Goal: Information Seeking & Learning: Ask a question

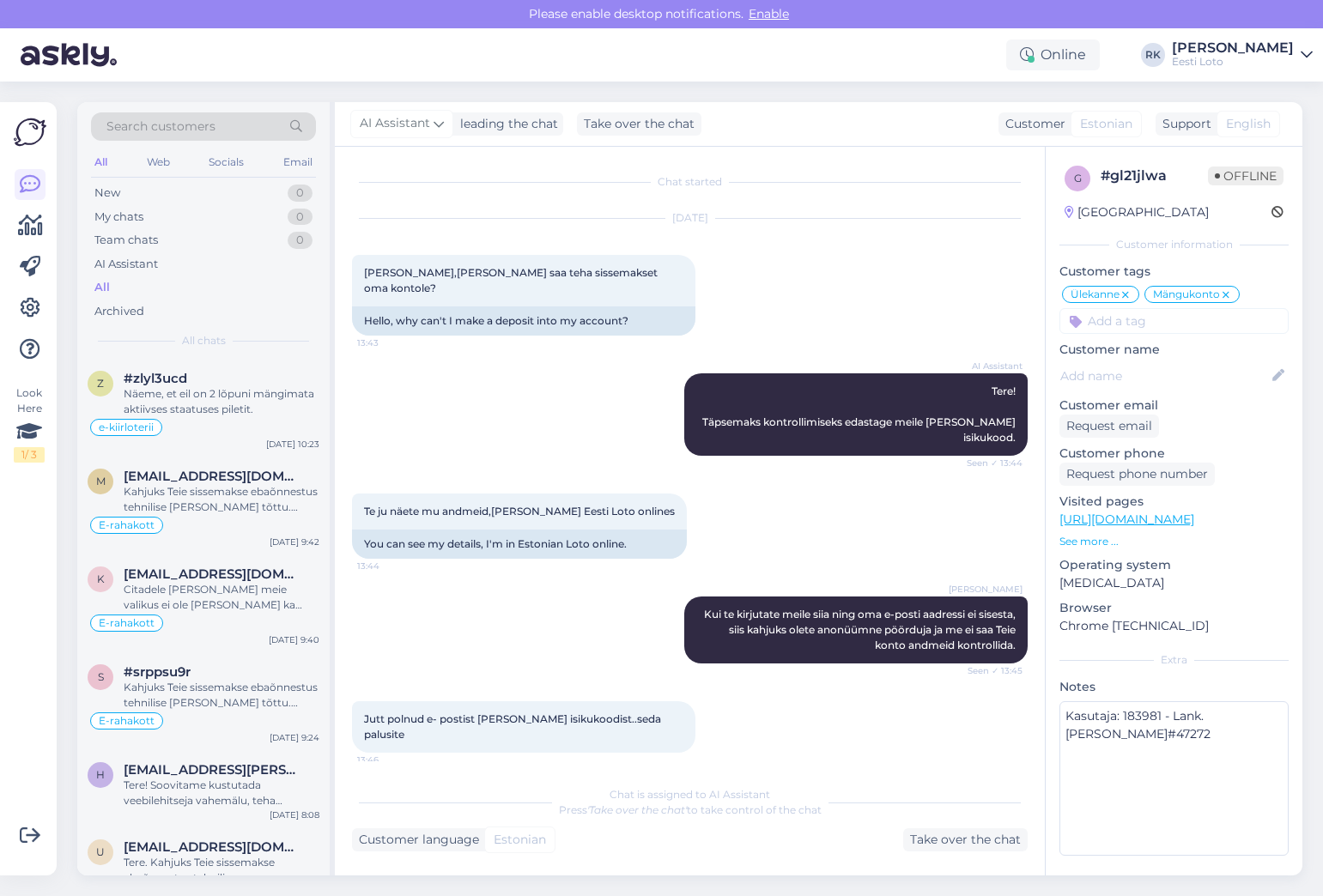
scroll to position [3830, 0]
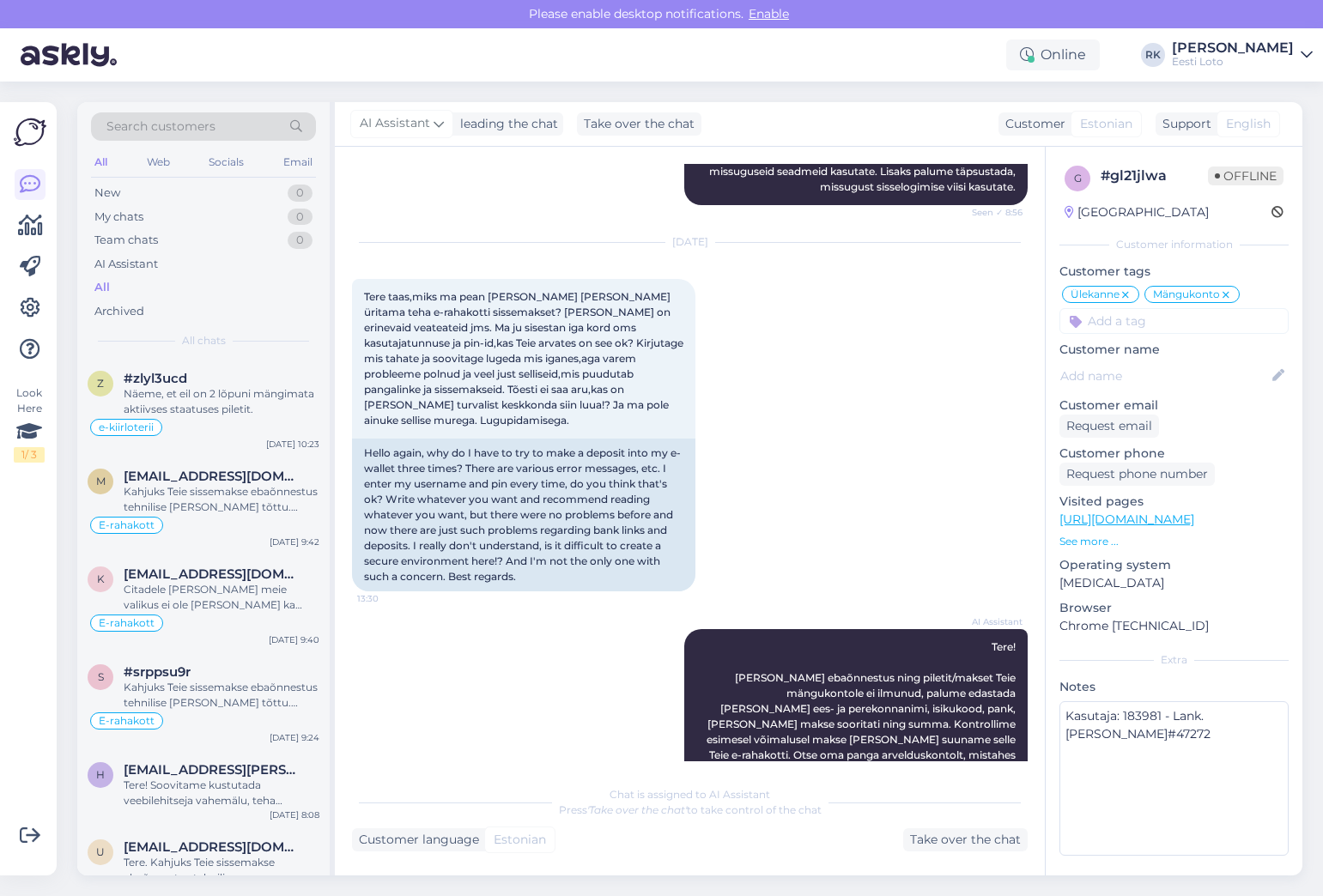
click at [151, 443] on div "z #zlyl3ucd Näeme, et eil on 2 lõpuni mängimata aktiivses staatuses piletit. e-…" at bounding box center [203, 407] width 253 height 98
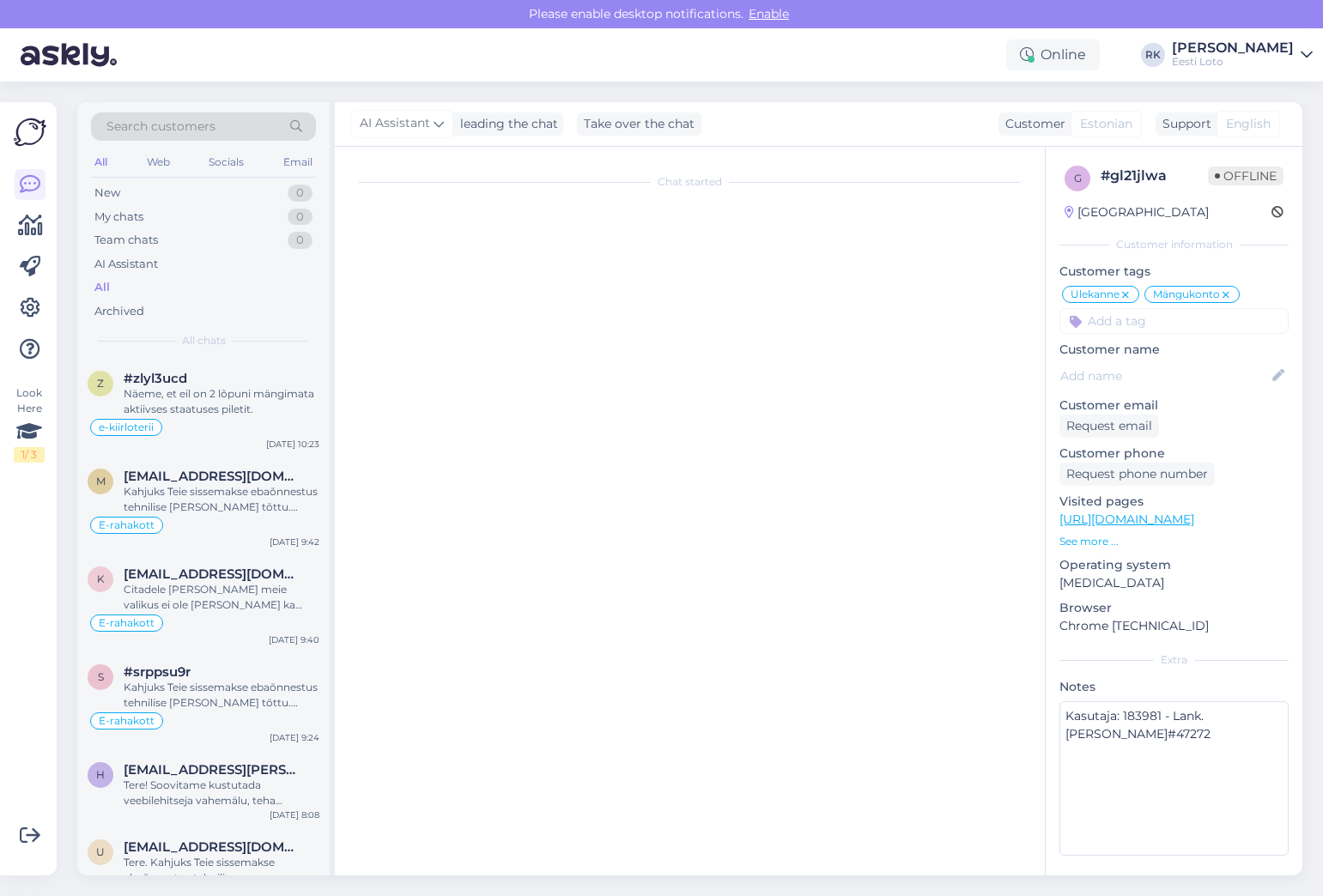
scroll to position [0, 0]
click at [229, 531] on div "E-rahakott" at bounding box center [203, 525] width 232 height 21
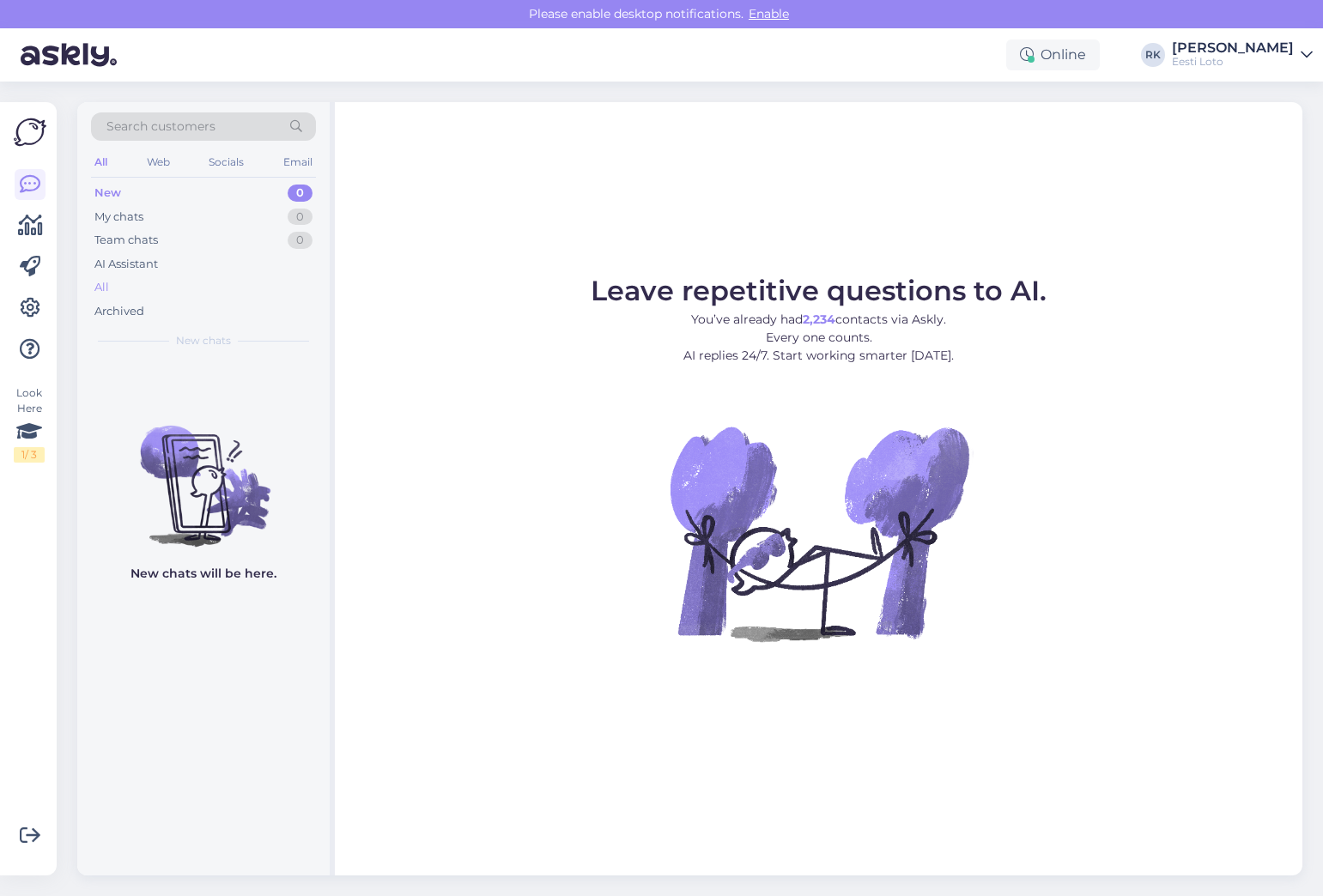
click at [172, 296] on div "All" at bounding box center [203, 287] width 225 height 24
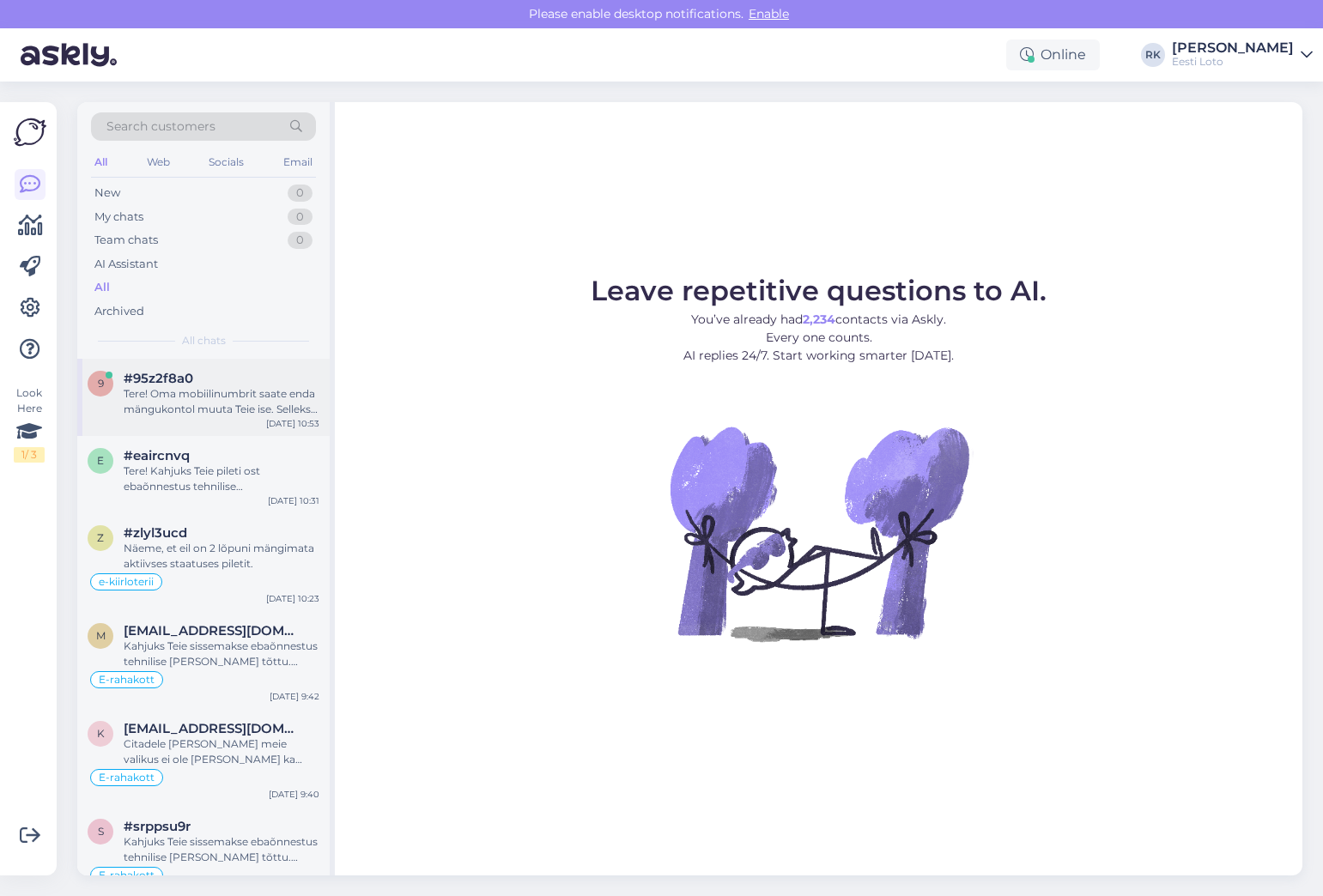
click at [181, 425] on div "9 #95z2f8a0 Tere! Oma mobiilinumbrit saate enda mängukontol muuta Teie ise. Sel…" at bounding box center [203, 397] width 253 height 77
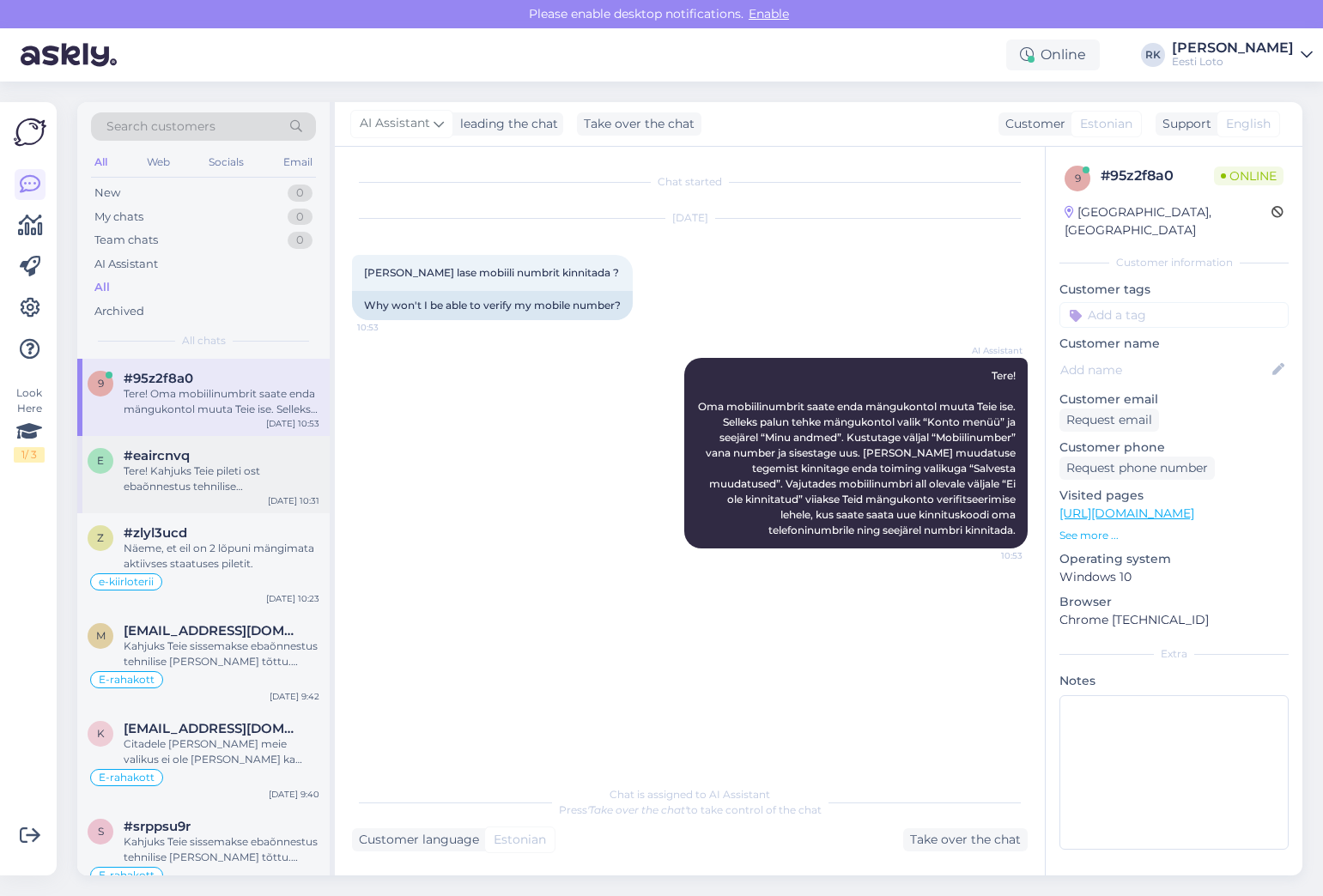
click at [184, 489] on div "Tere! Kahjuks Teie pileti ost ebaõnnestus tehnilise [PERSON_NAME] tõttu. Meie f…" at bounding box center [221, 479] width 195 height 31
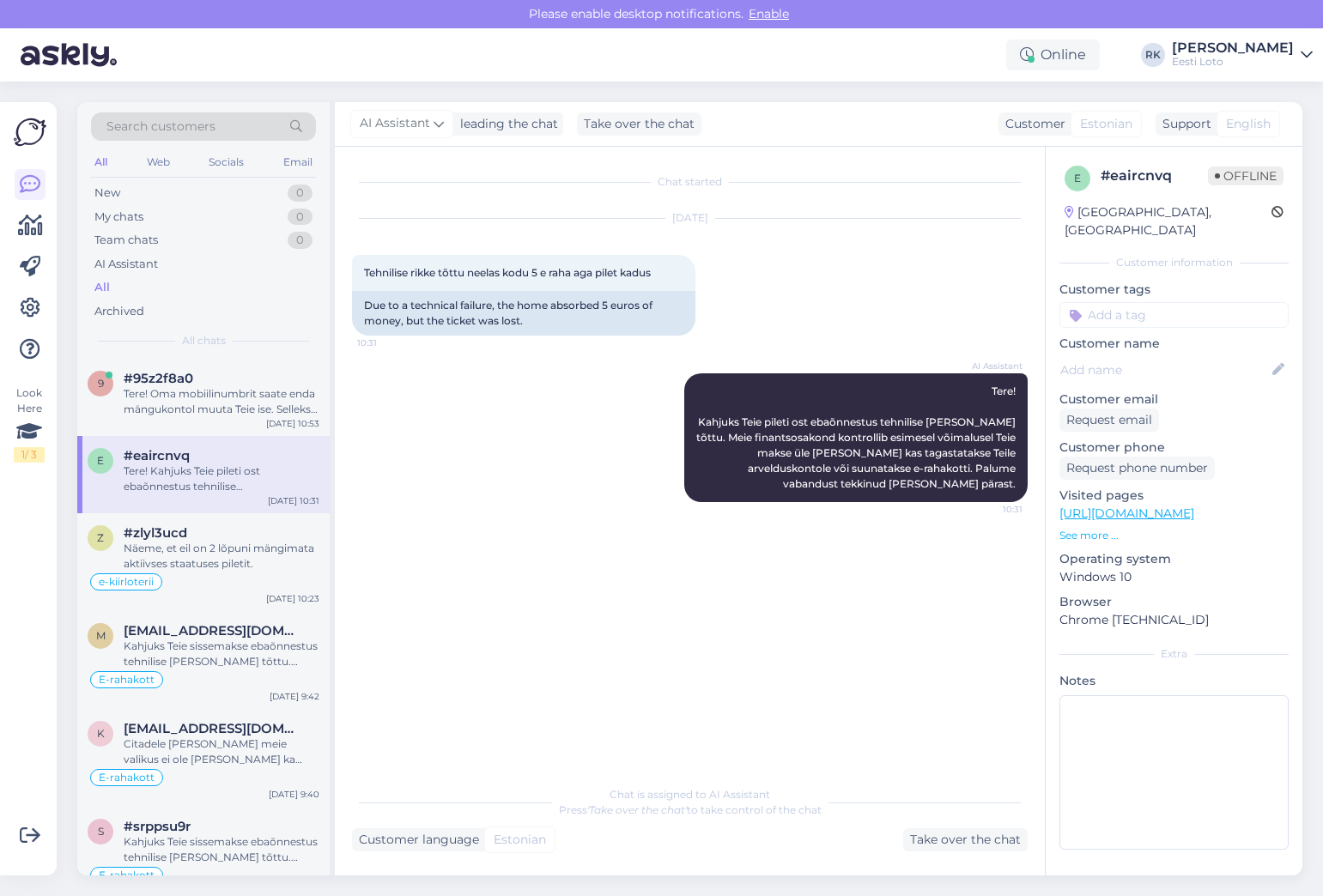
click at [1104, 525] on div "e # eaircnvq Offline [GEOGRAPHIC_DATA], [GEOGRAPHIC_DATA] Customer information …" at bounding box center [1173, 511] width 256 height 729
click at [1104, 528] on p "See more ..." at bounding box center [1173, 536] width 229 height 15
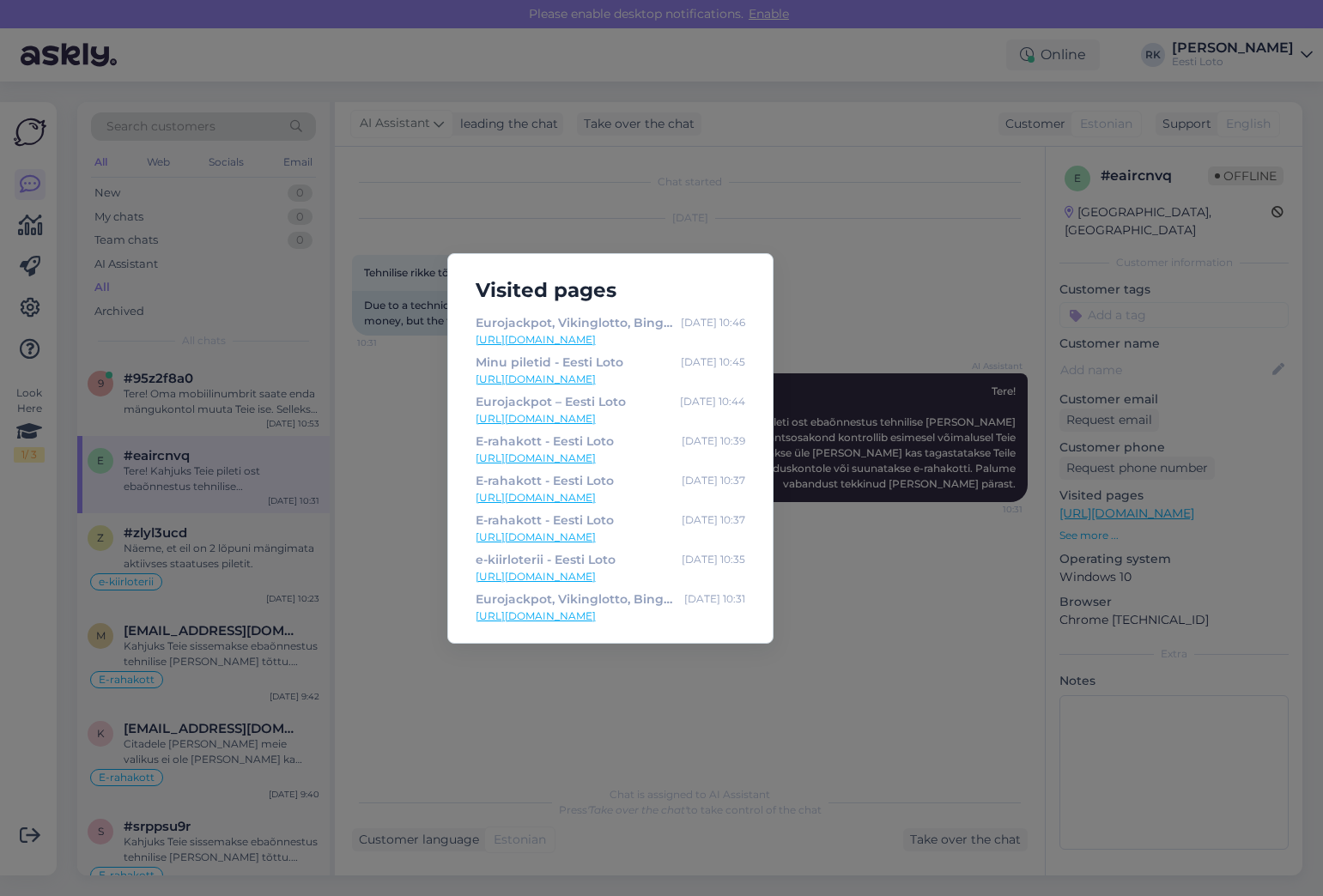
click at [932, 469] on div "Visited pages Eurojackpot, Vikinglotto, Bingo loto ja Keno piletid internetis –…" at bounding box center [662, 448] width 1323 height 896
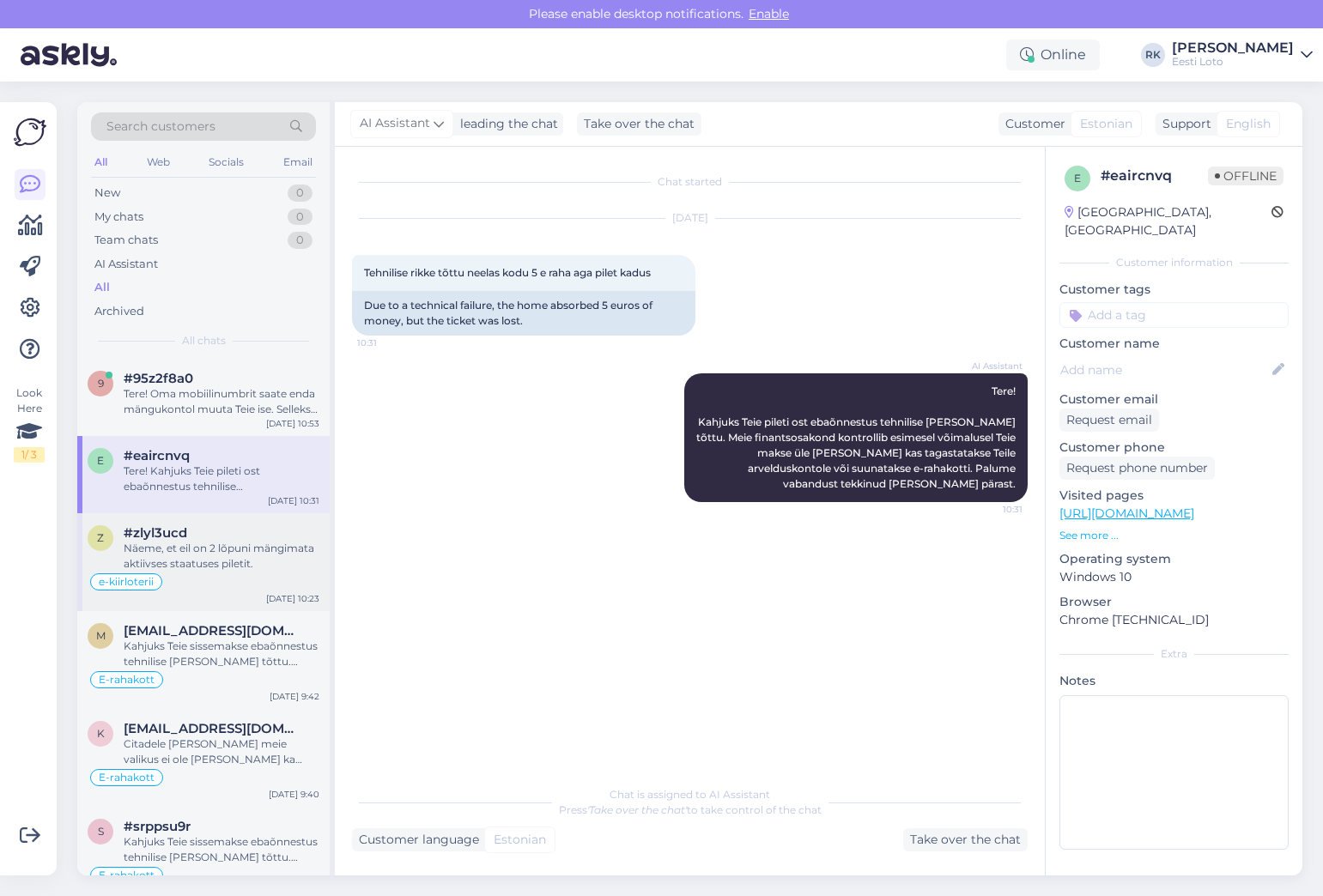
click at [142, 540] on span "#zlyl3ucd" at bounding box center [155, 533] width 64 height 15
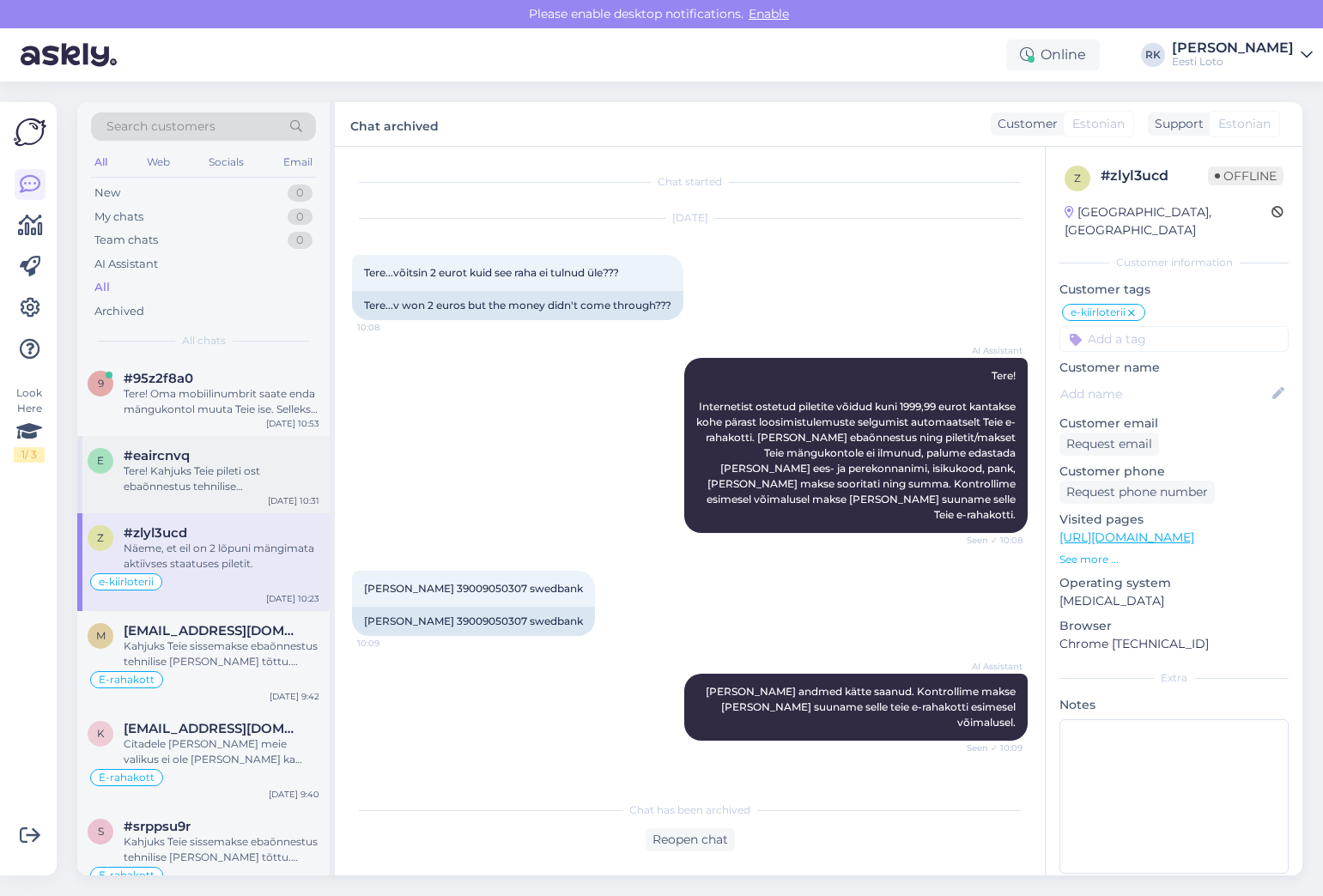
scroll to position [341, 0]
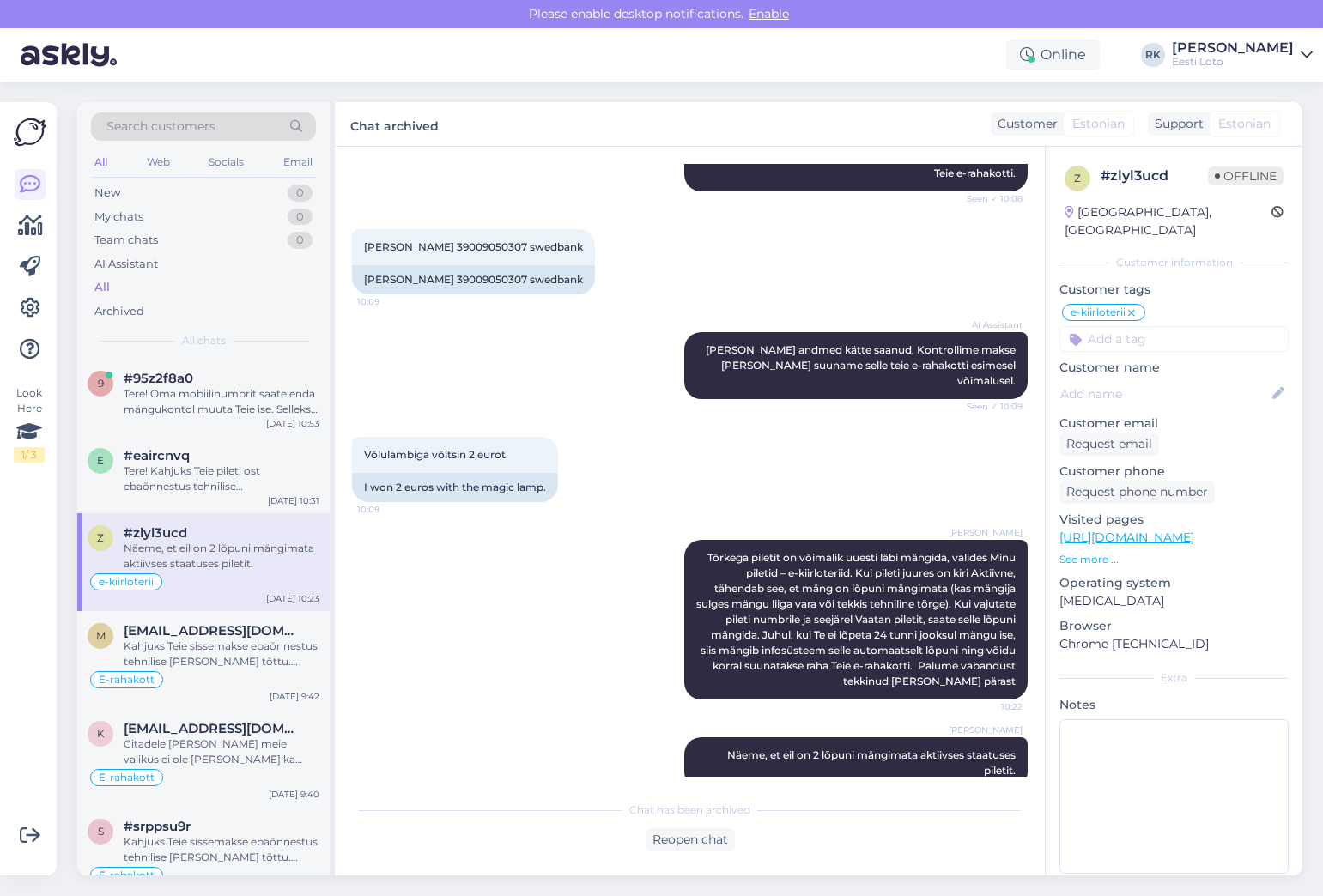
click at [627, 556] on div "[PERSON_NAME] Tõrkega piletit on võimalik uuesti läbi mängida, valides Minu pil…" at bounding box center [689, 620] width 676 height 197
click at [627, 554] on div "[PERSON_NAME] Tõrkega piletit on võimalik uuesti läbi mängida, valides Minu pil…" at bounding box center [689, 620] width 676 height 197
click at [181, 678] on div "E-rahakott" at bounding box center [203, 680] width 232 height 21
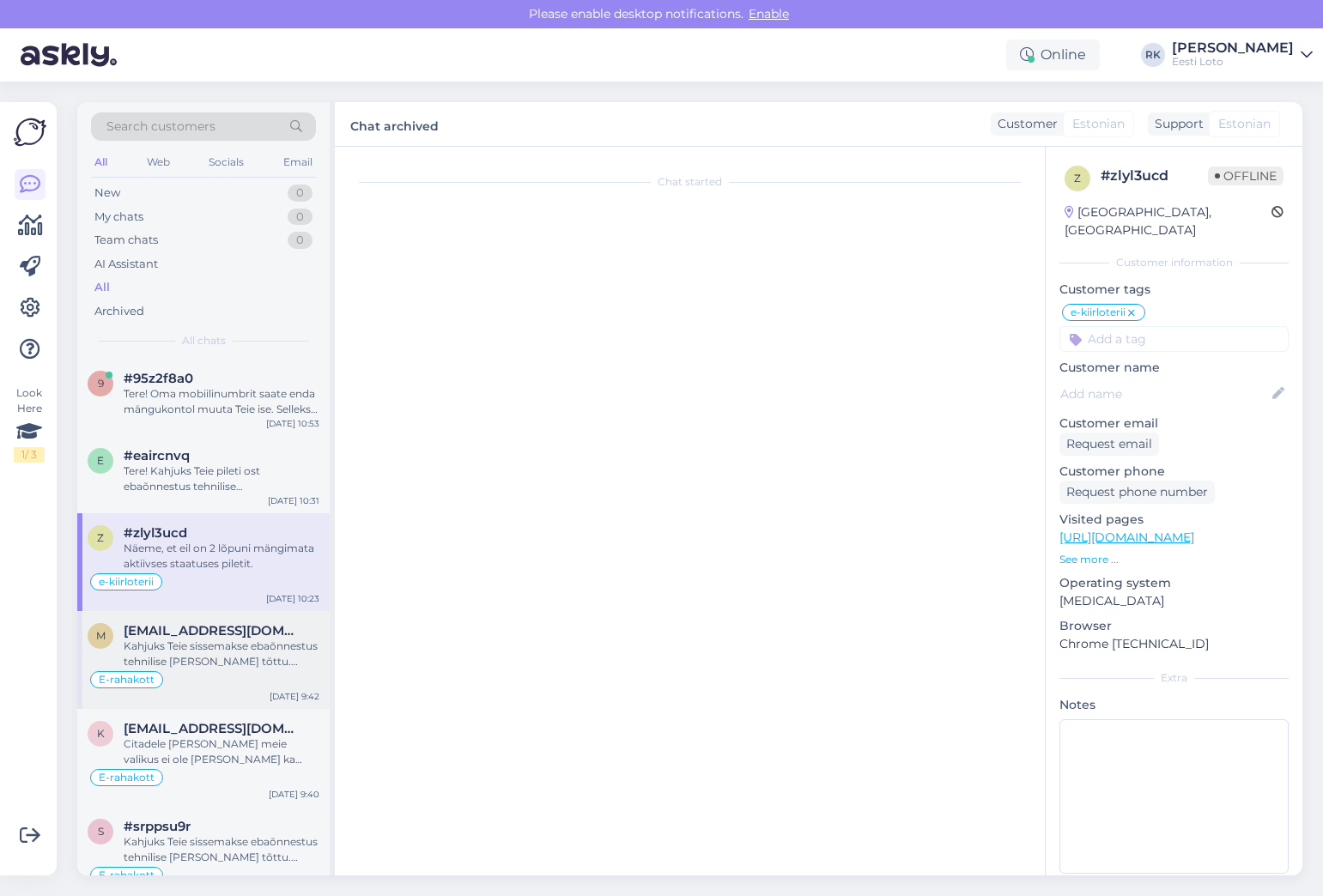
scroll to position [242, 0]
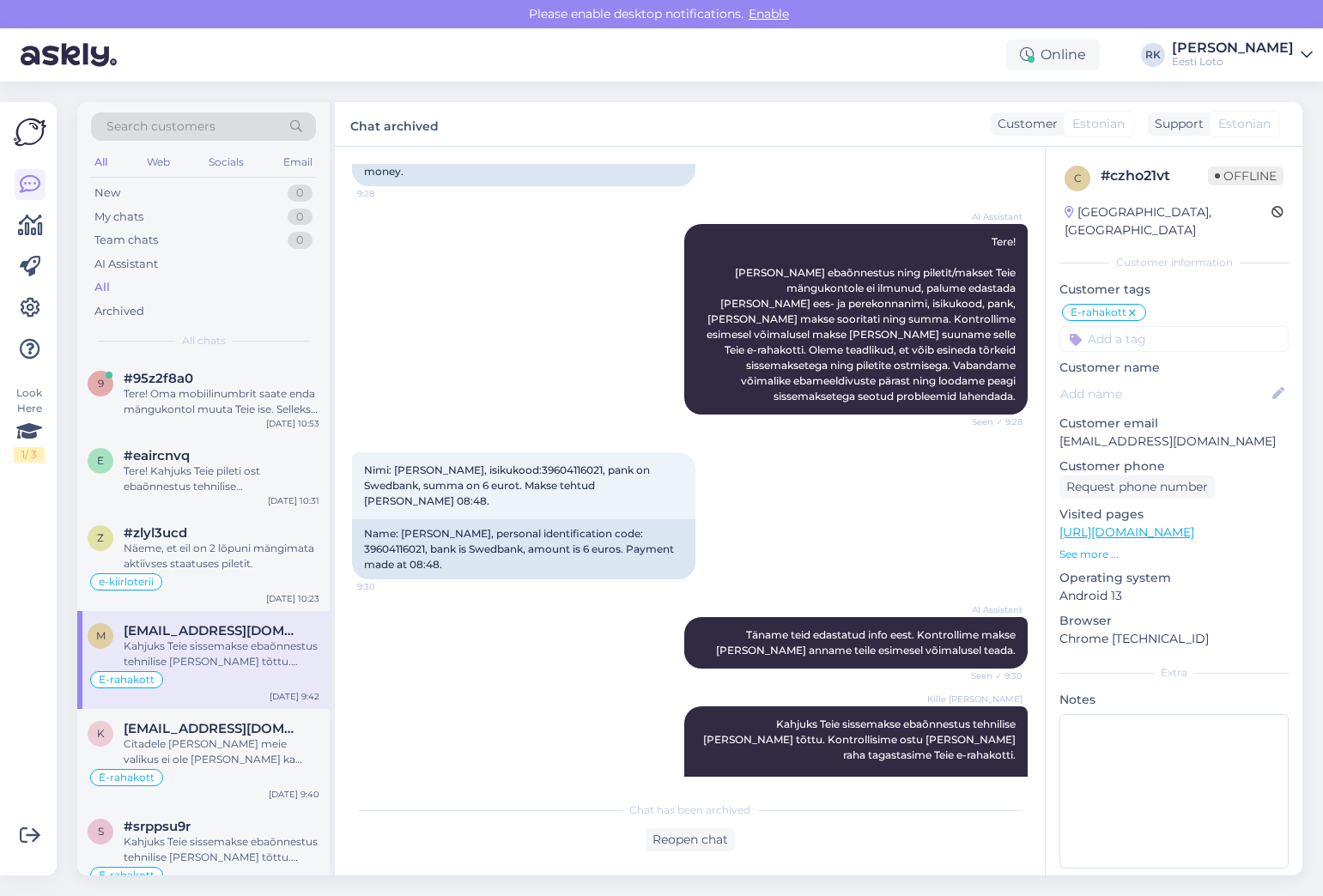
click at [20, 114] on div "Look Here 1 / 3 Get more Your checklist to get more value from Askly. Close Con…" at bounding box center [28, 488] width 56 height 773
click at [97, 54] on img at bounding box center [69, 55] width 96 height 53
click at [138, 380] on span "#95z2f8a0" at bounding box center [158, 378] width 70 height 15
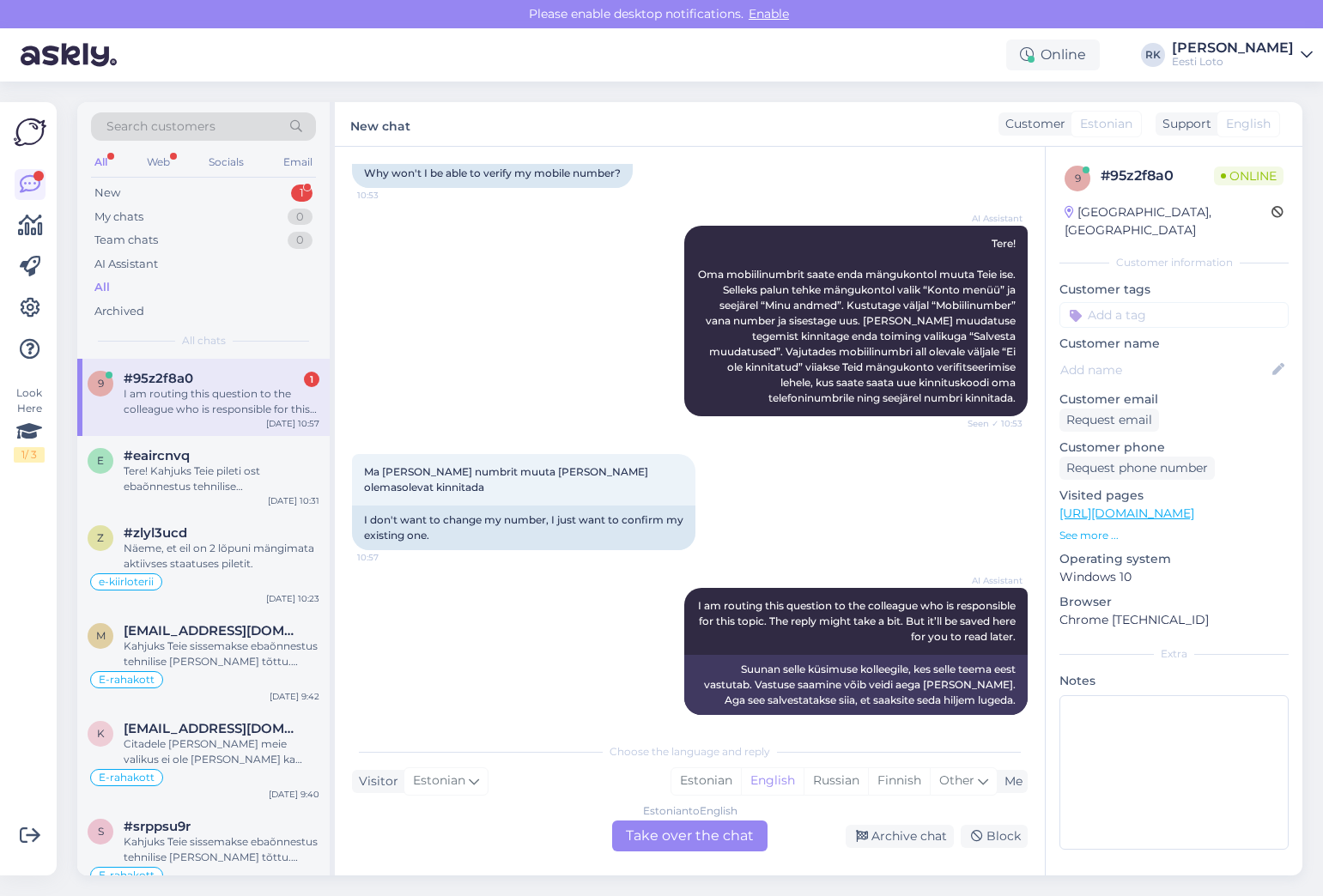
click at [571, 386] on div "AI Assistant Tere! Oma mobiilinumbrit saate enda mängukontol muuta Teie ise. Se…" at bounding box center [689, 321] width 676 height 229
click at [1107, 528] on p "See more ..." at bounding box center [1173, 536] width 229 height 15
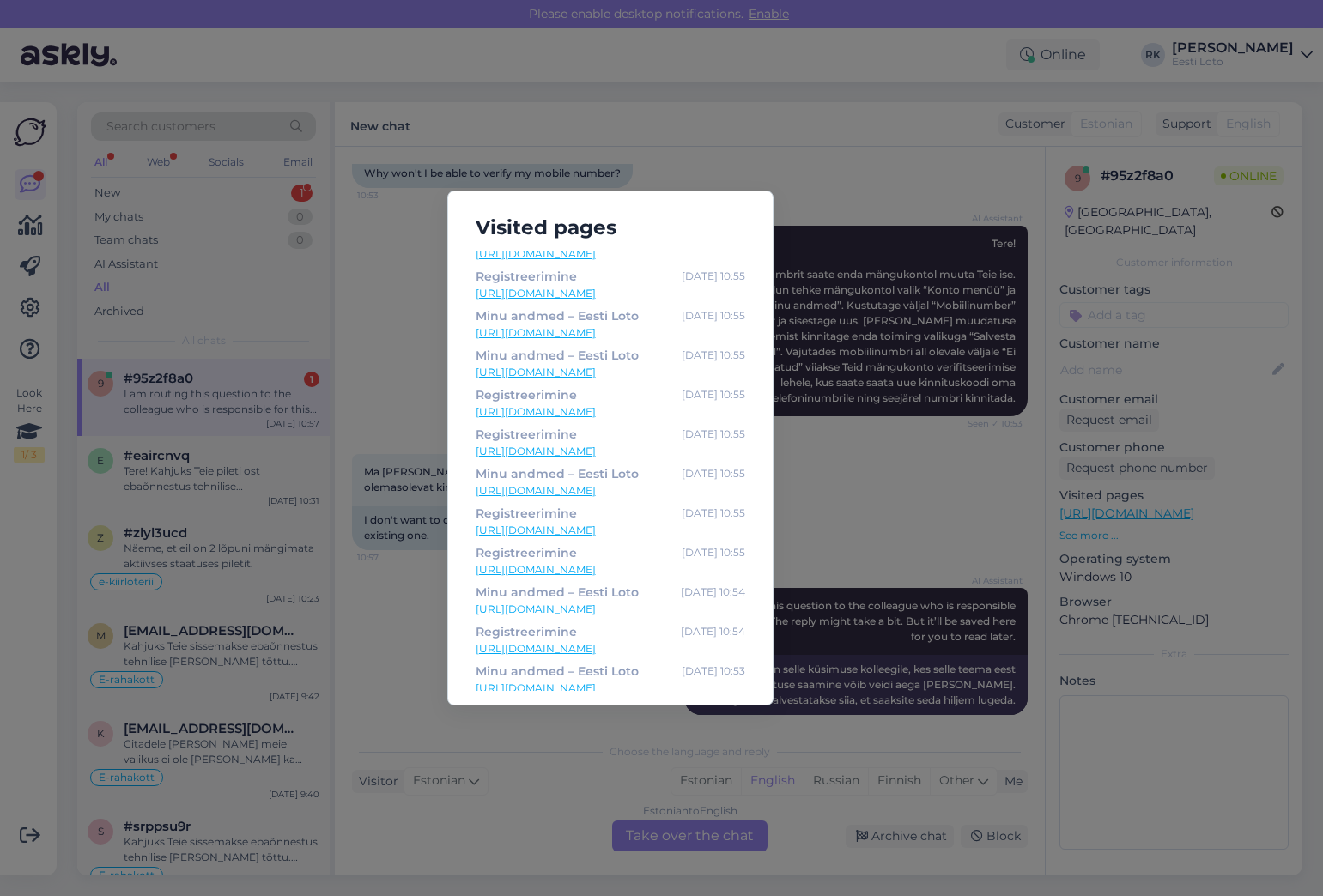
scroll to position [271, 0]
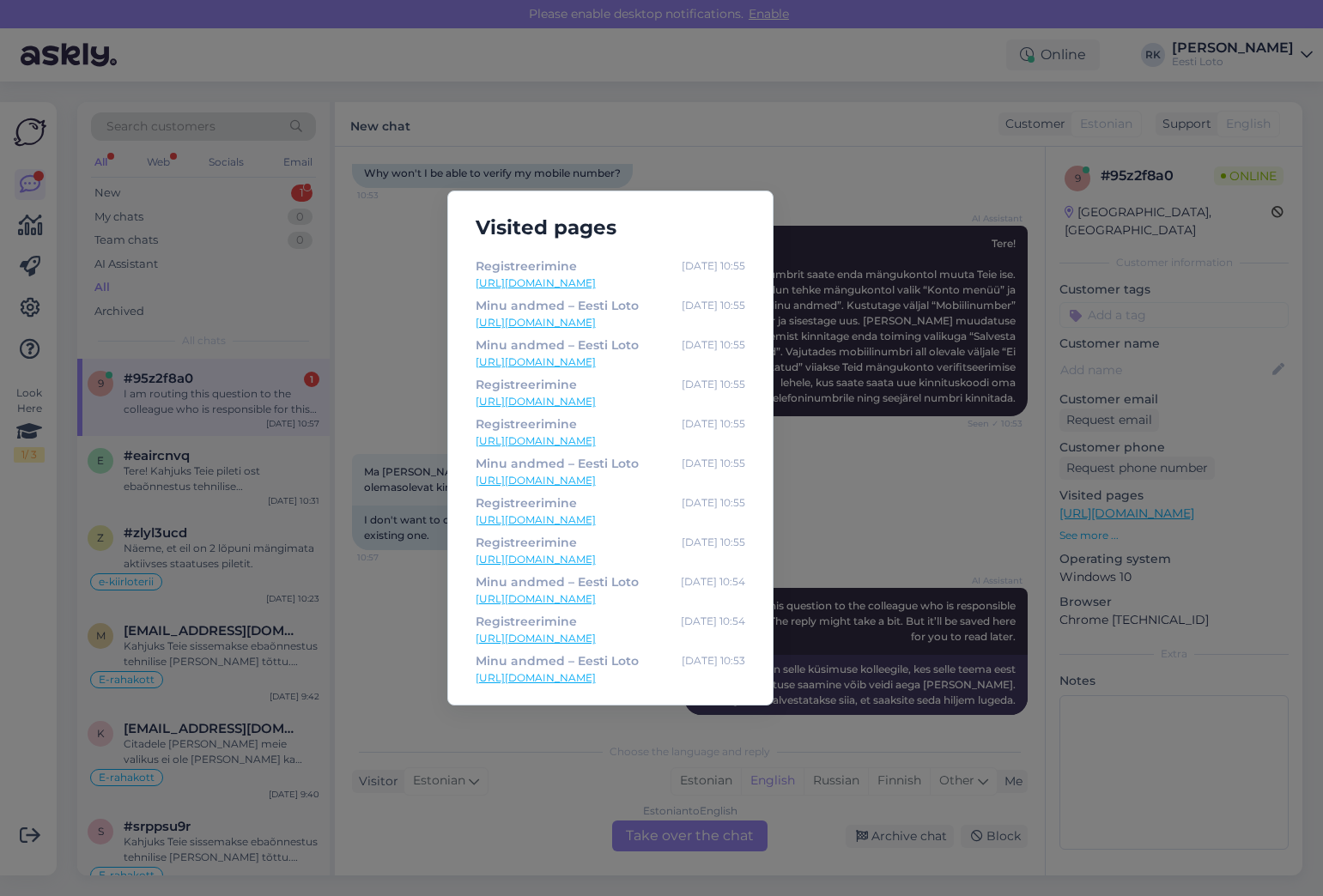
click at [842, 441] on div "Visited pages Minu andmed – Eesti Loto [DATE] 10:57 [URL][DOMAIN_NAME] Minu and…" at bounding box center [662, 448] width 1323 height 896
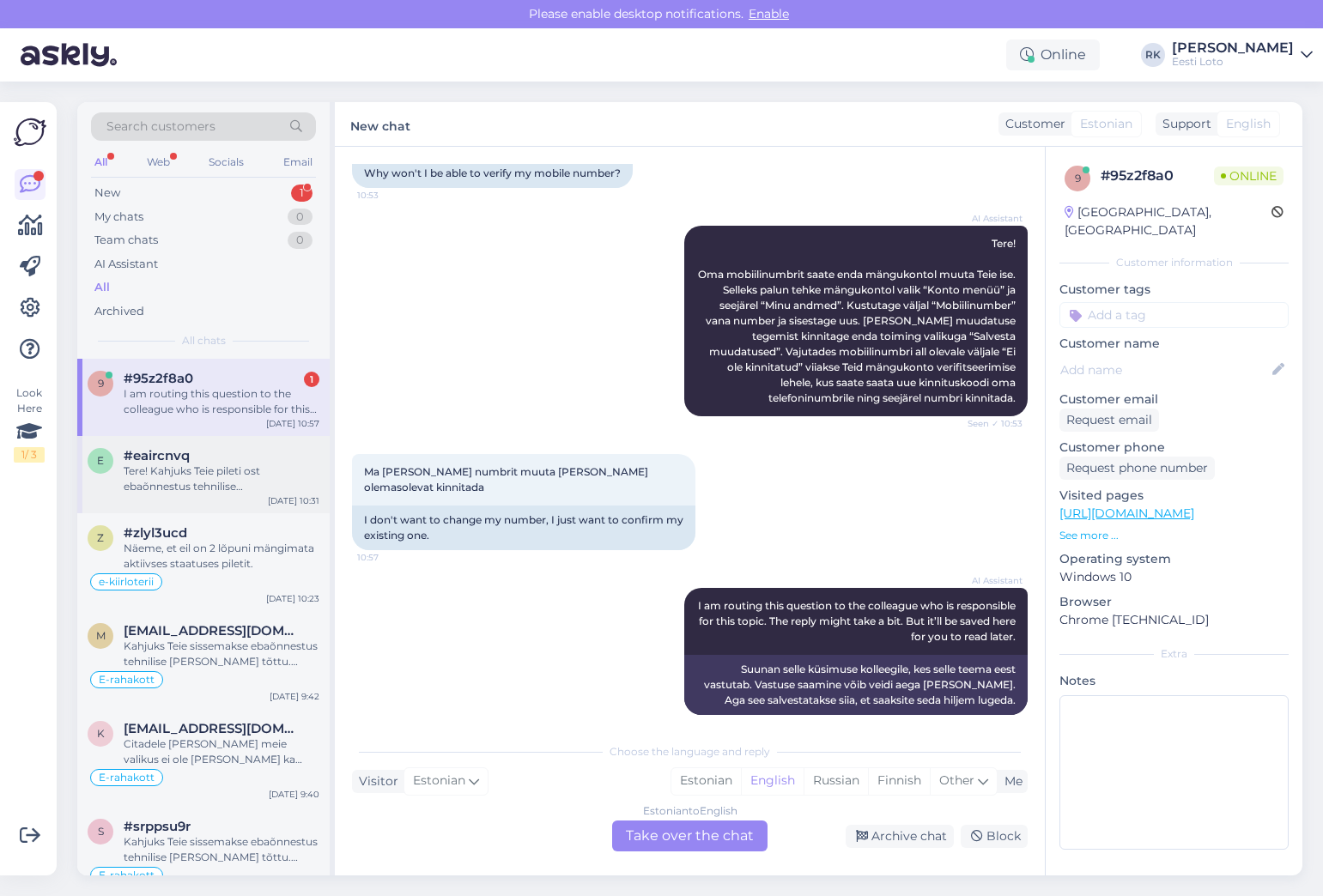
click at [187, 484] on div "Tere! Kahjuks Teie pileti ost ebaõnnestus tehnilise [PERSON_NAME] tõttu. Meie f…" at bounding box center [221, 479] width 195 height 31
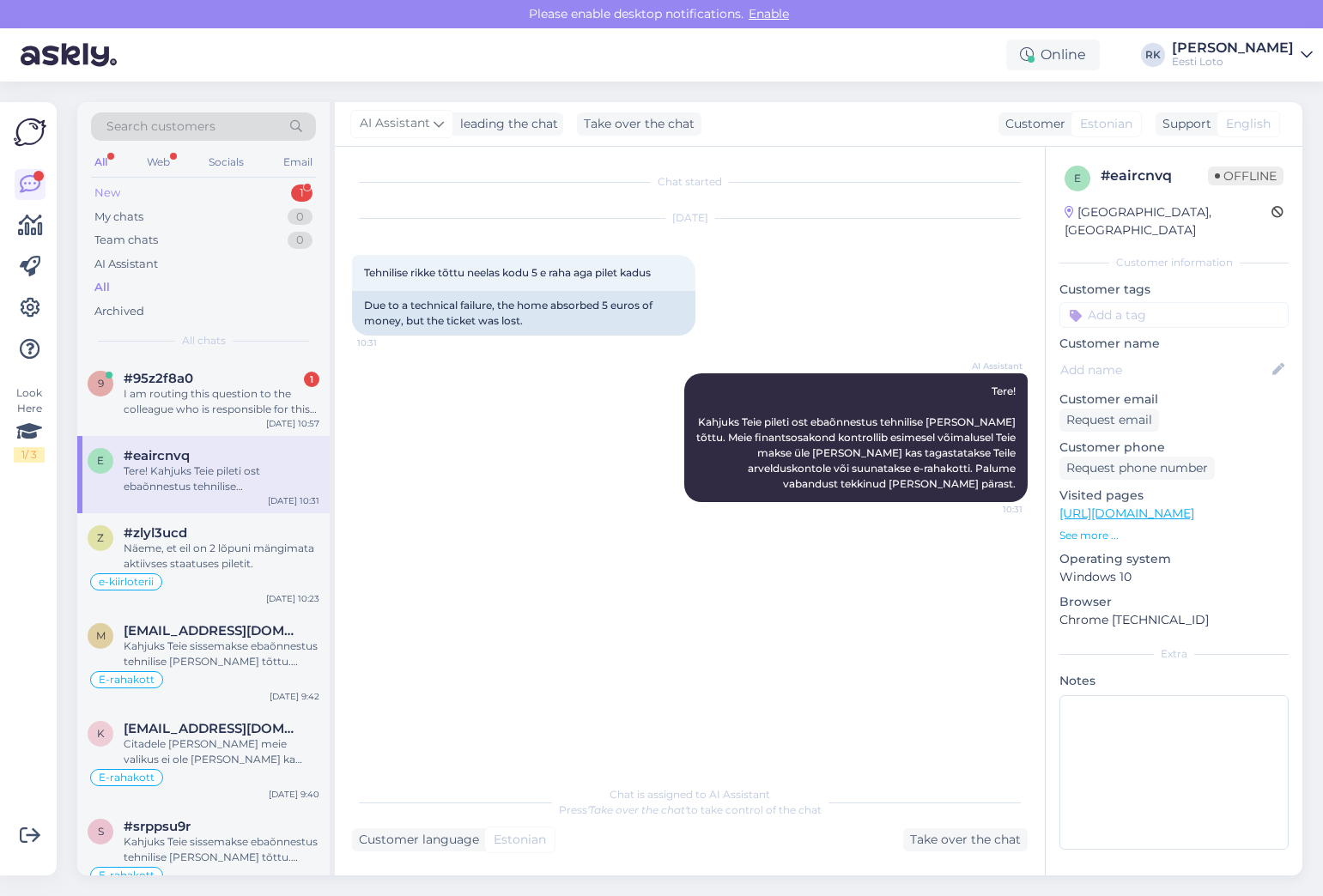
click at [173, 203] on div "New 1" at bounding box center [203, 193] width 225 height 24
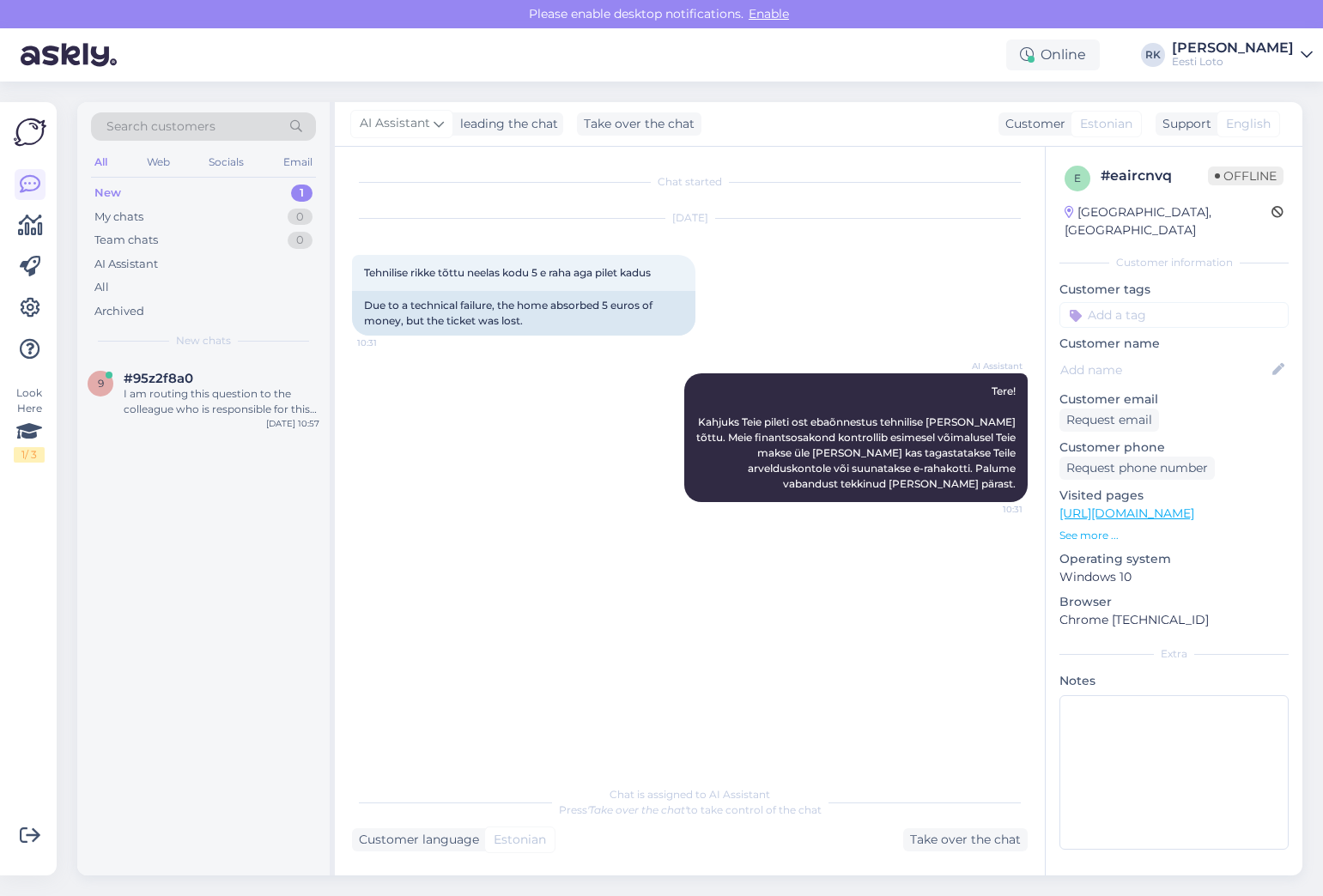
click at [30, 129] on img at bounding box center [30, 132] width 32 height 32
click at [115, 279] on div "All" at bounding box center [203, 287] width 225 height 24
